Goal: Information Seeking & Learning: Learn about a topic

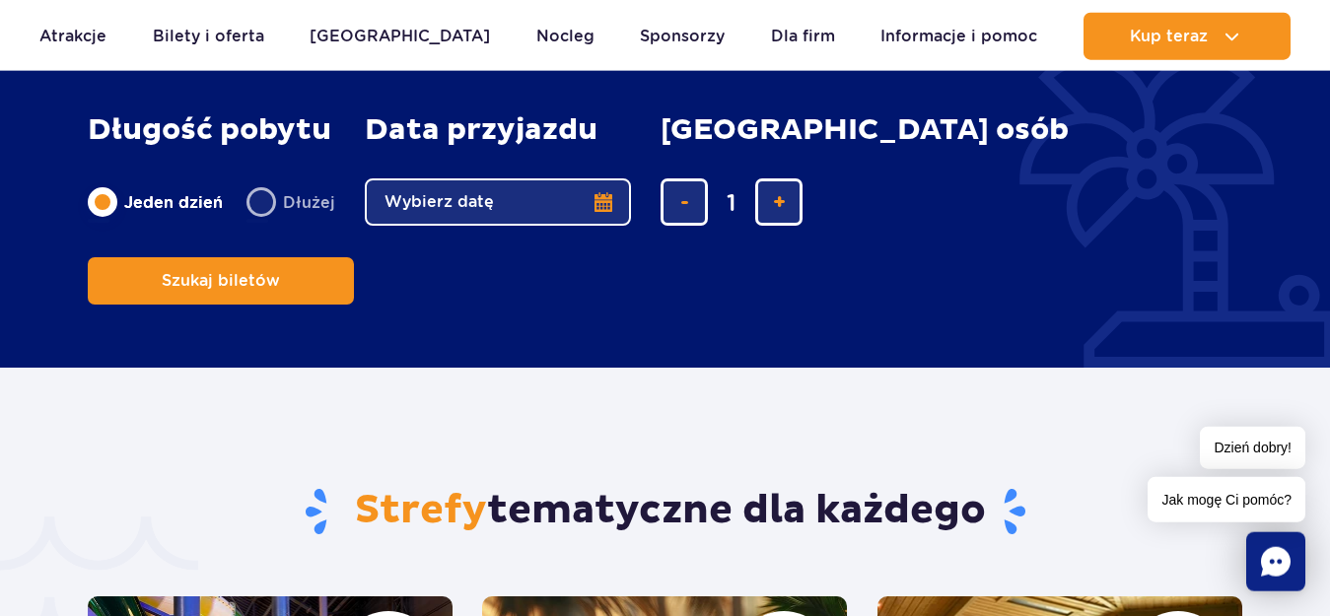
scroll to position [4224, 0]
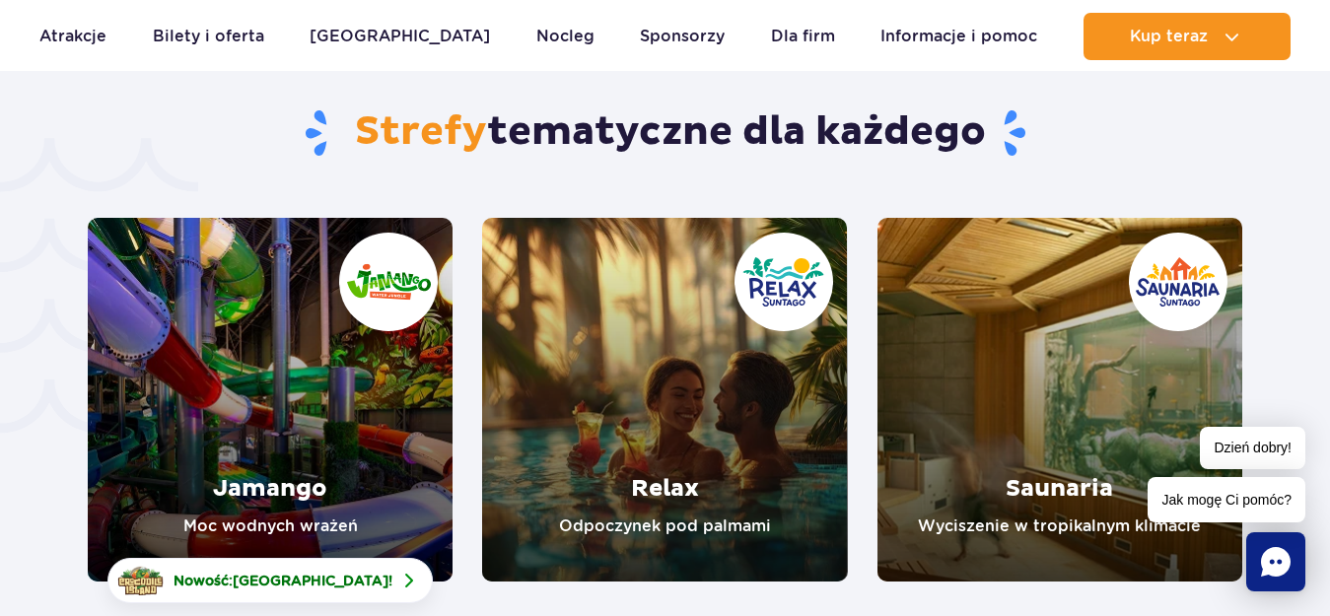
click at [663, 365] on link "Relax" at bounding box center [664, 400] width 365 height 364
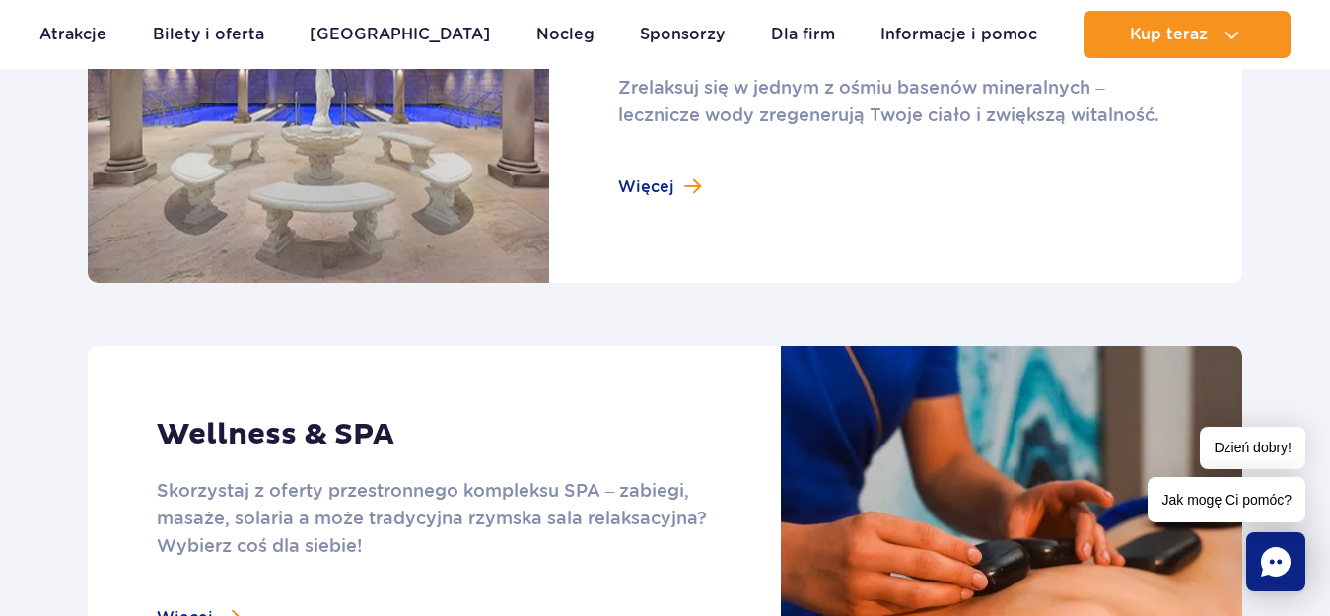
scroll to position [1207, 0]
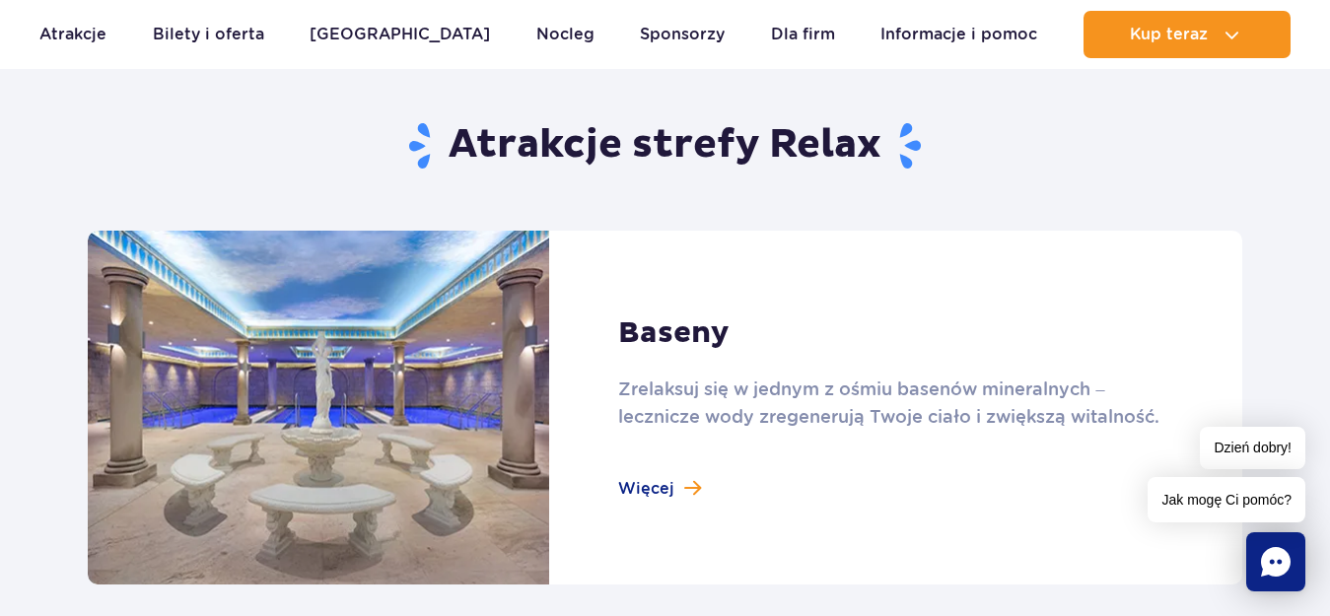
click at [649, 324] on link at bounding box center [665, 408] width 1155 height 354
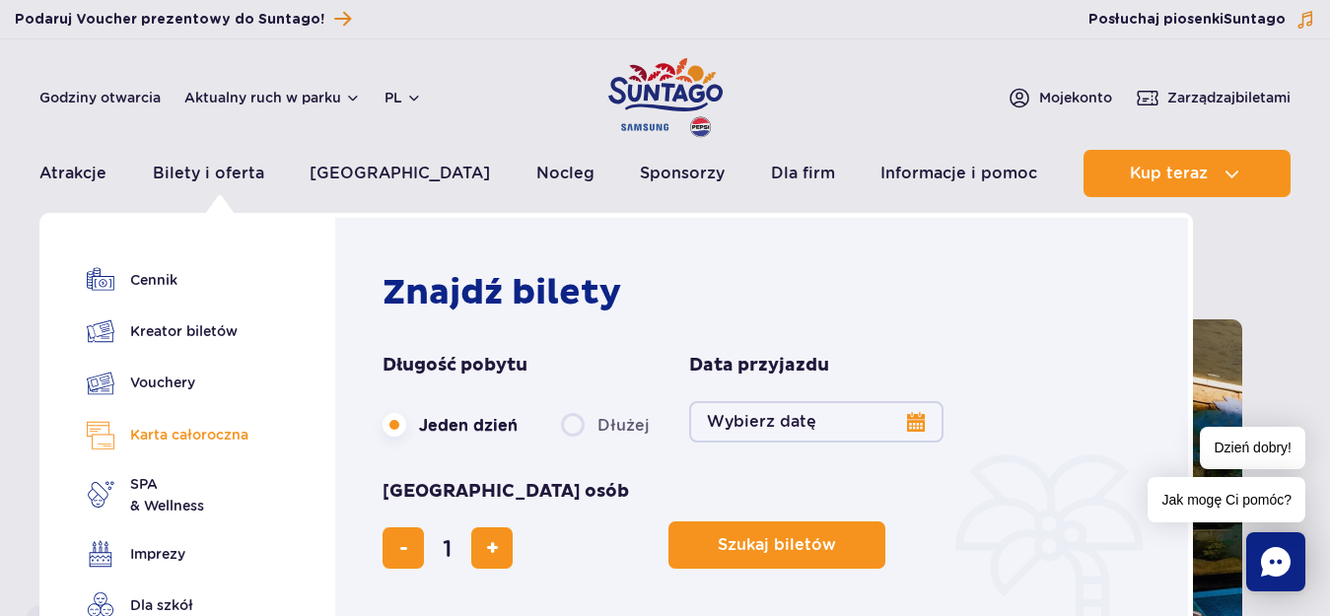
click at [132, 440] on link "Karta całoroczna" at bounding box center [168, 435] width 162 height 29
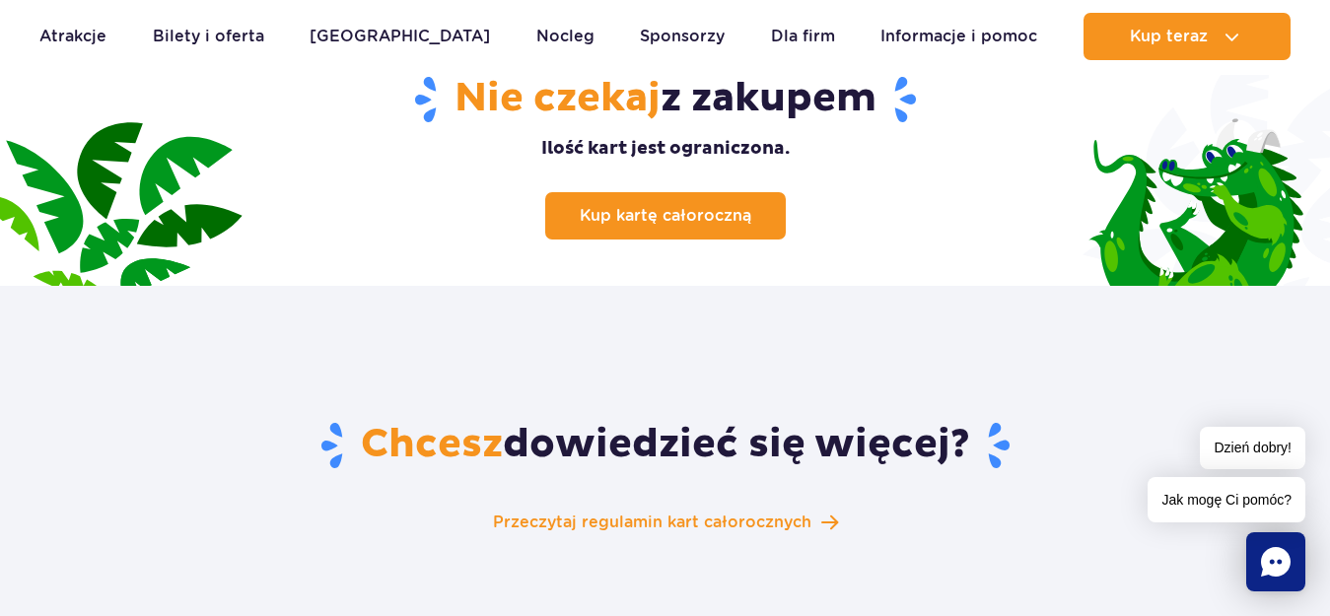
scroll to position [3319, 0]
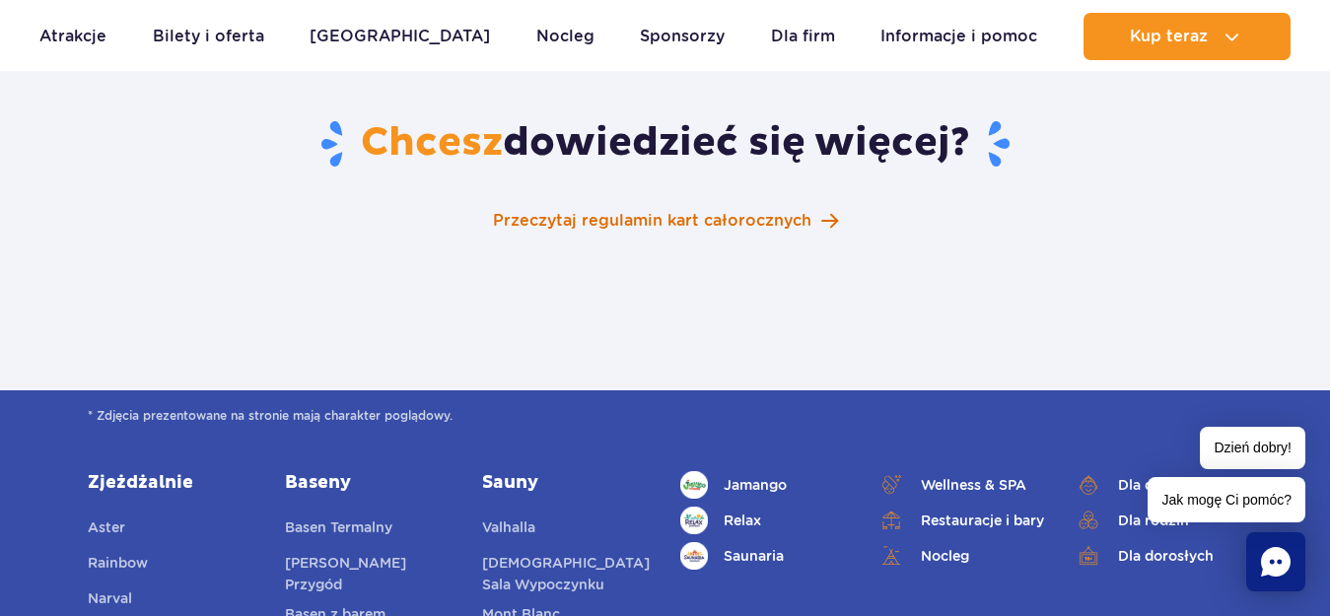
click at [648, 209] on span "Przeczytaj regulamin kart całorocznych" at bounding box center [652, 221] width 318 height 24
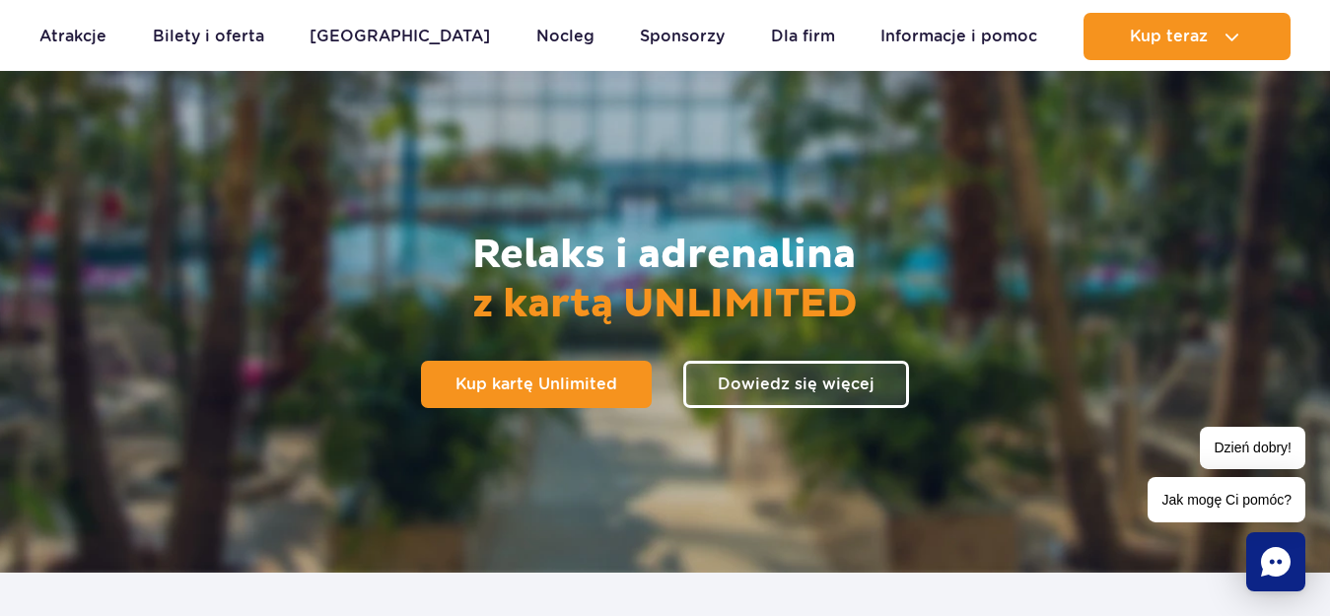
scroll to position [0, 0]
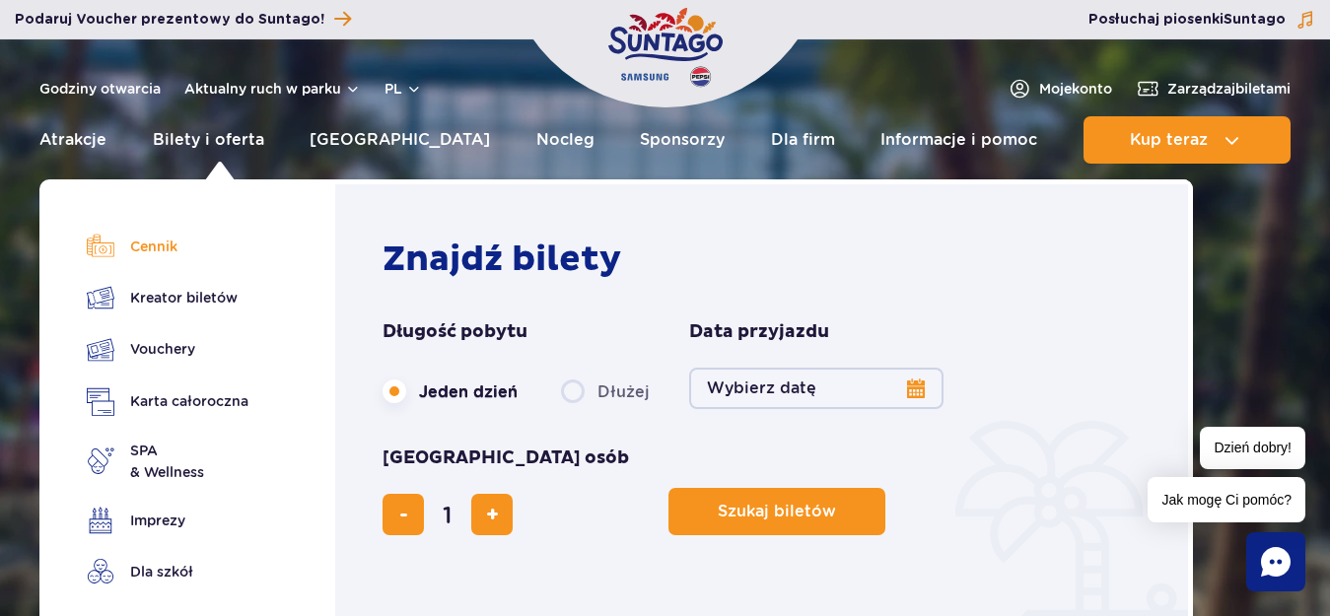
click at [160, 244] on link "Cennik" at bounding box center [168, 247] width 162 height 28
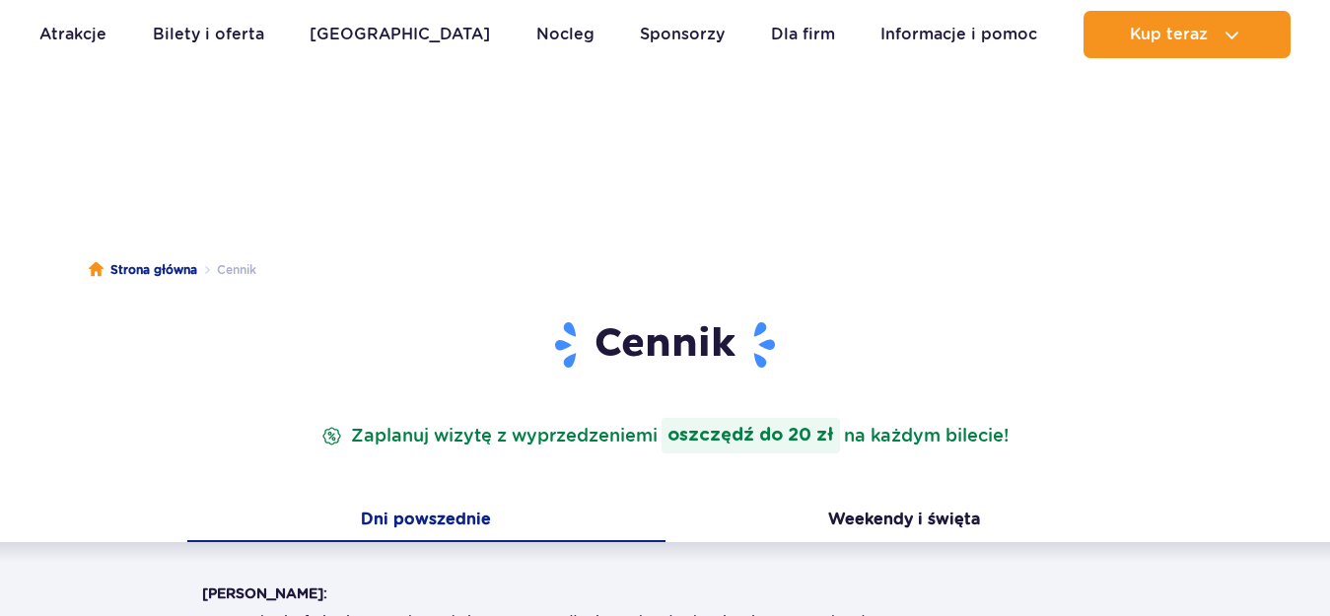
scroll to position [603, 0]
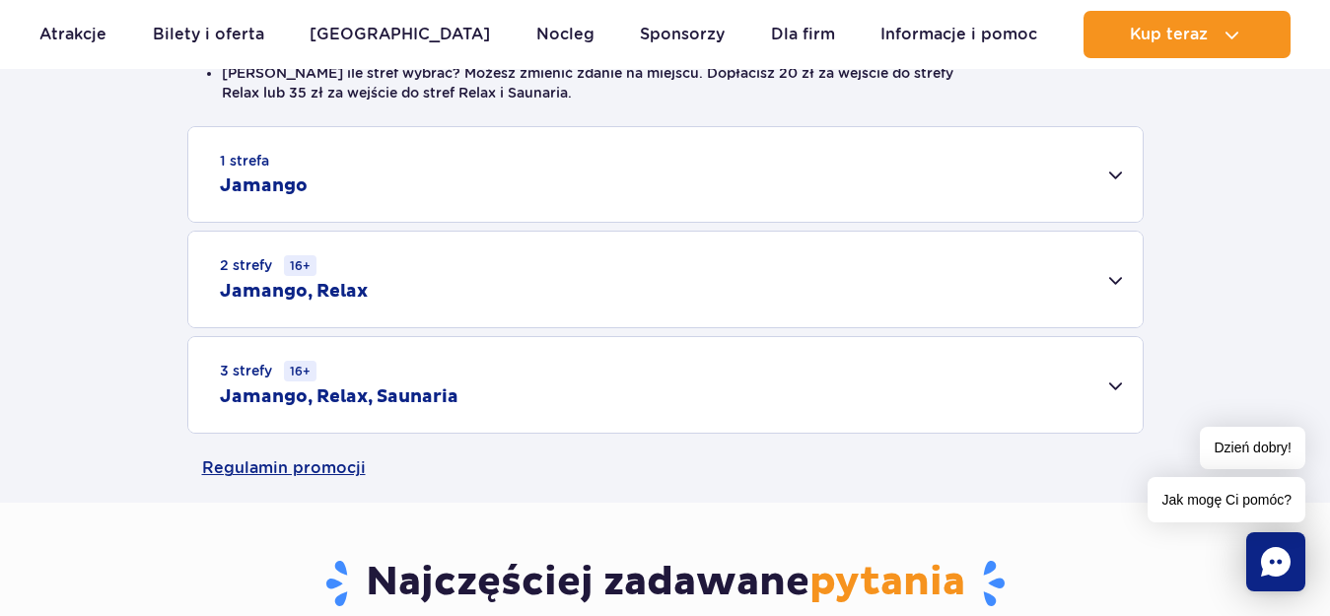
click at [1119, 283] on div "2 strefy 16+ Jamango, Relax" at bounding box center [665, 280] width 954 height 96
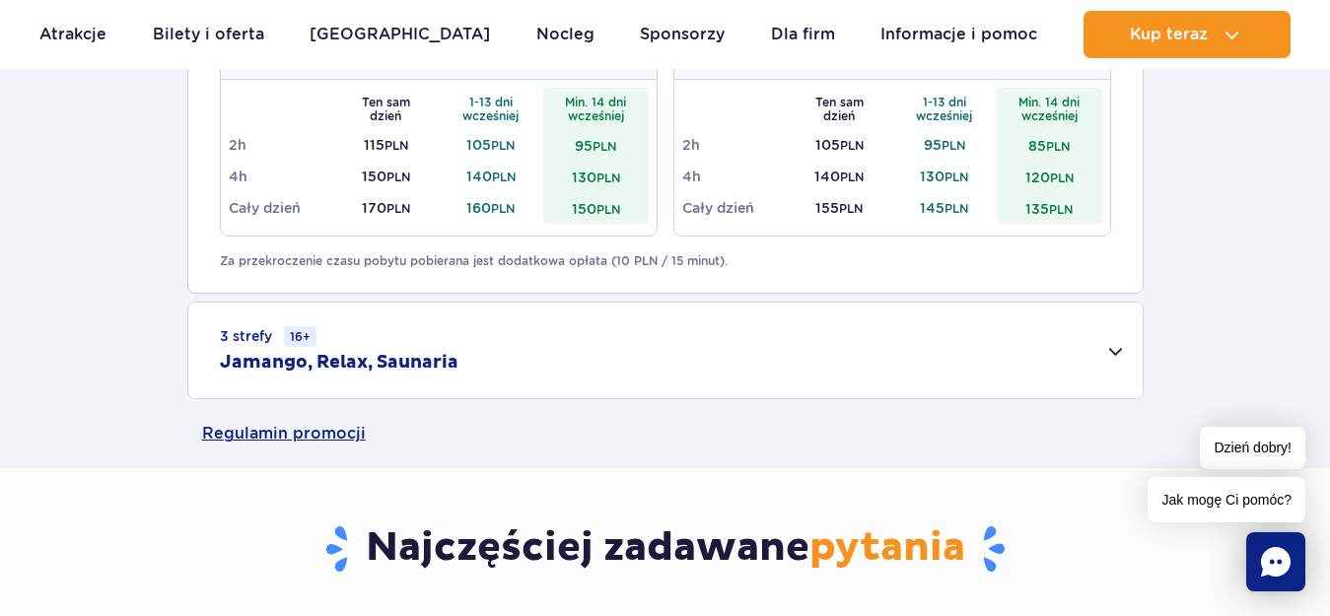
scroll to position [1207, 0]
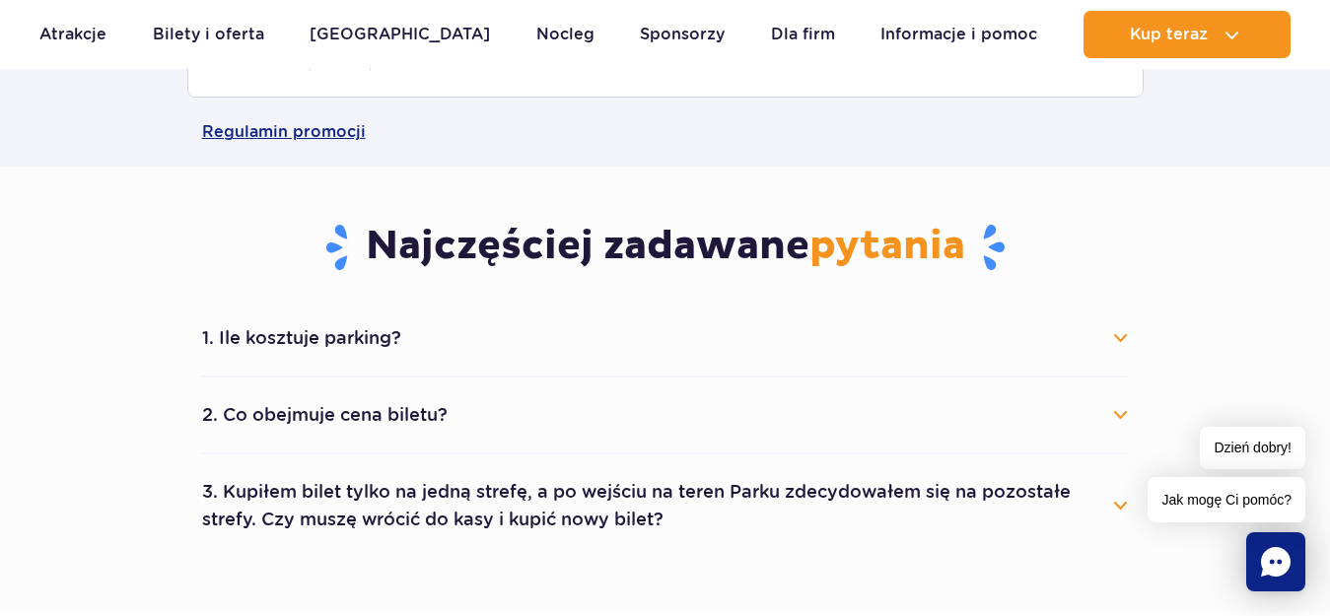
click at [1112, 334] on button "1. Ile kosztuje parking?" at bounding box center [665, 337] width 927 height 43
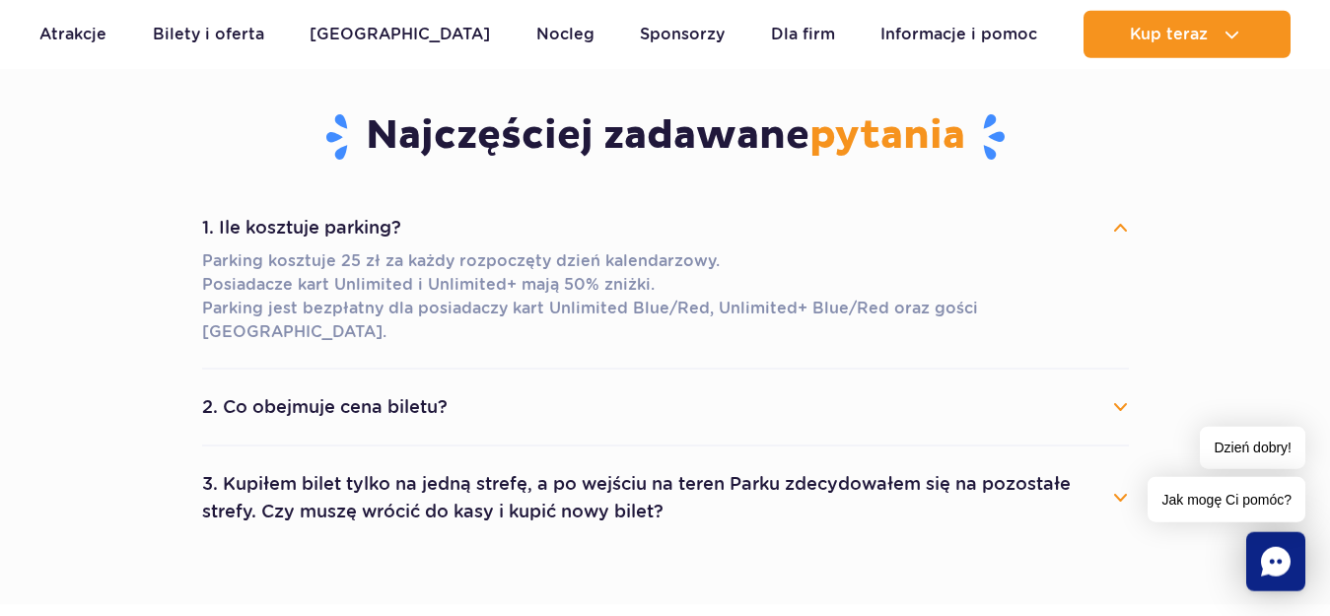
scroll to position [1508, 0]
